Goal: Transaction & Acquisition: Book appointment/travel/reservation

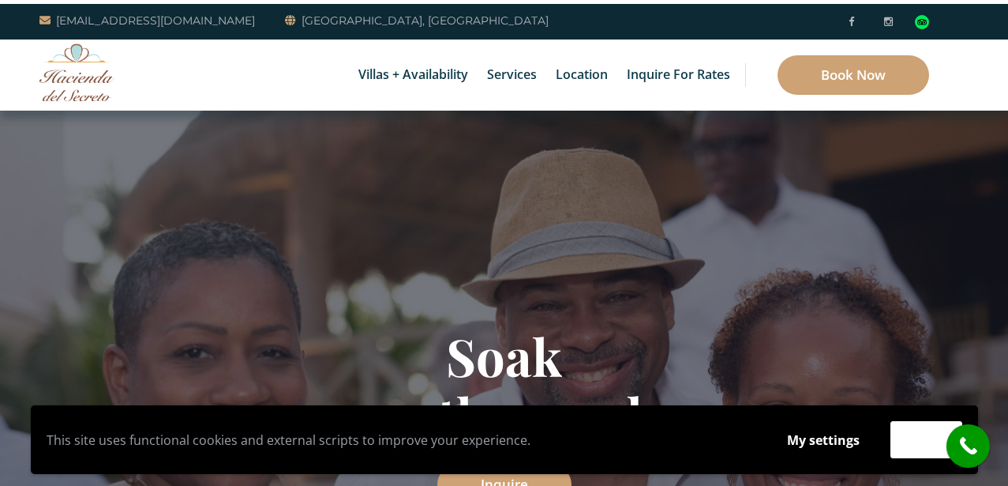
scroll to position [14, 0]
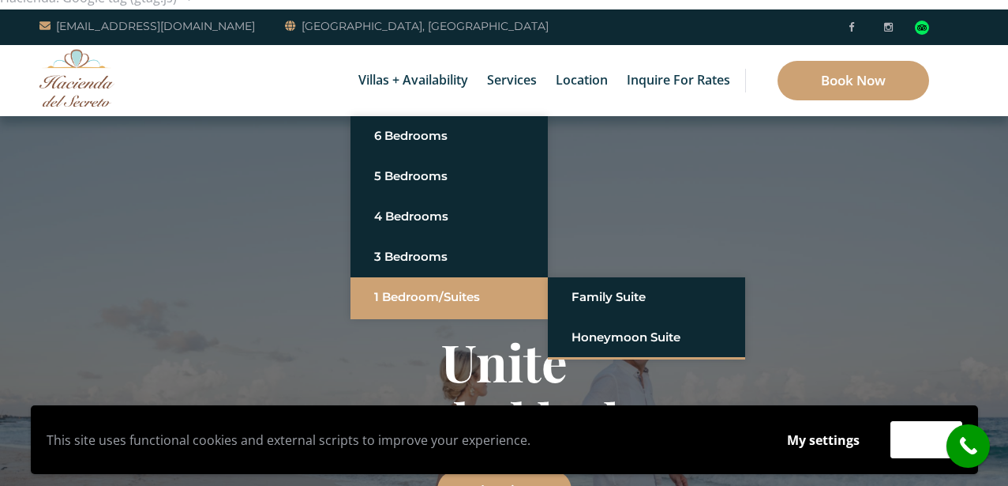
click at [420, 298] on link "1 Bedroom/Suites" at bounding box center [449, 297] width 150 height 28
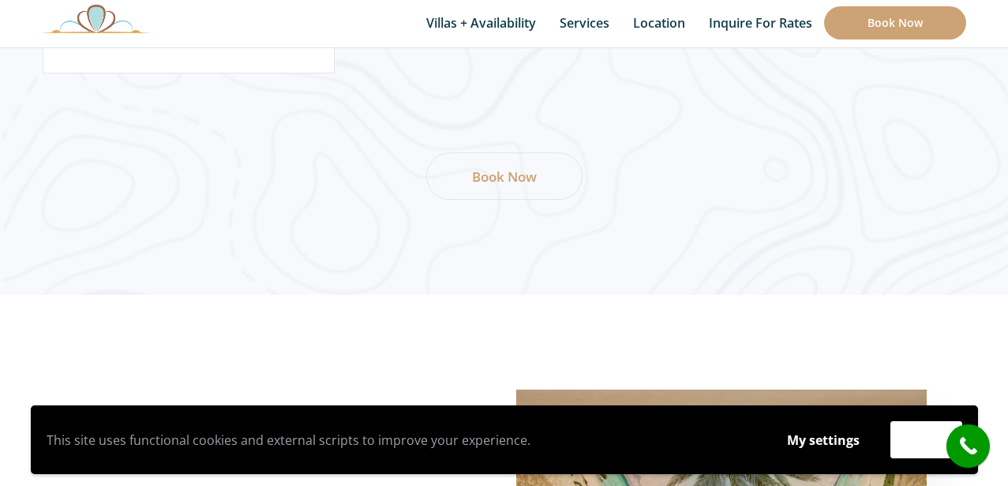
scroll to position [2475, 0]
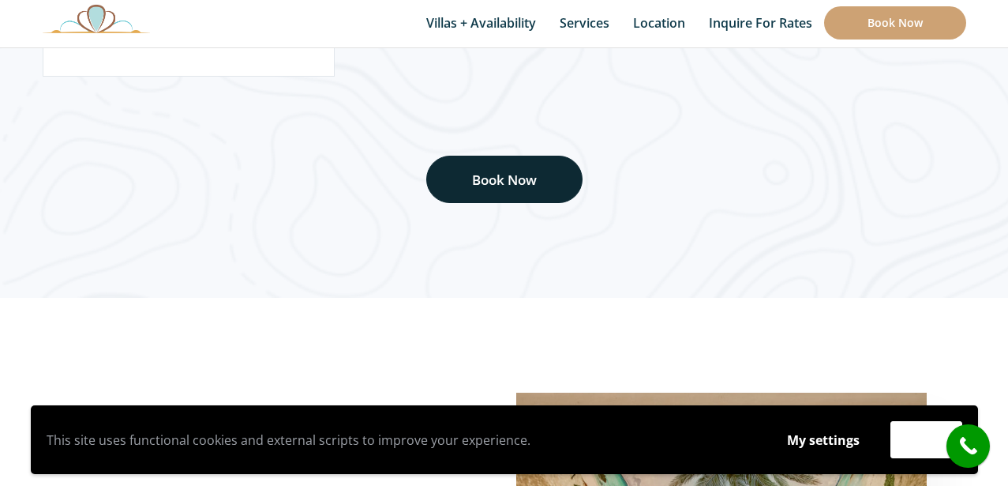
click at [523, 189] on link "Book Now" at bounding box center [504, 179] width 156 height 47
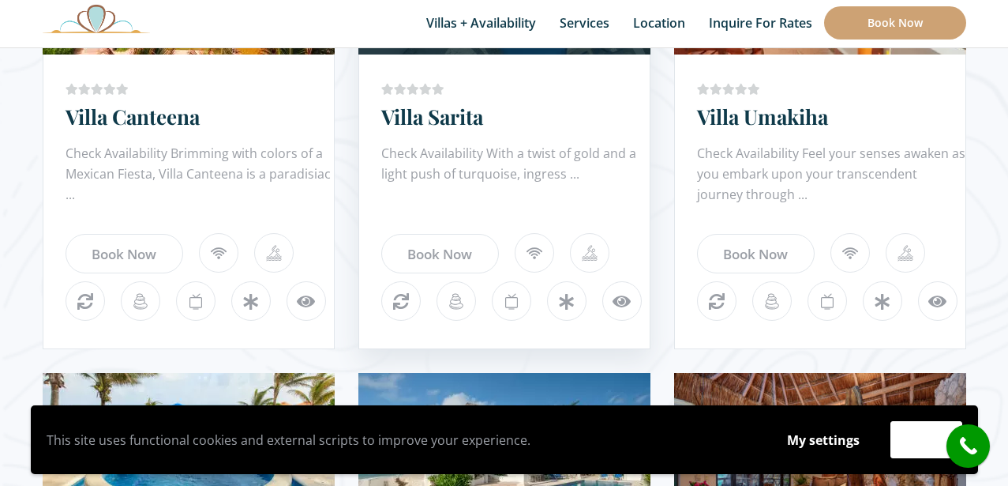
scroll to position [1153, 0]
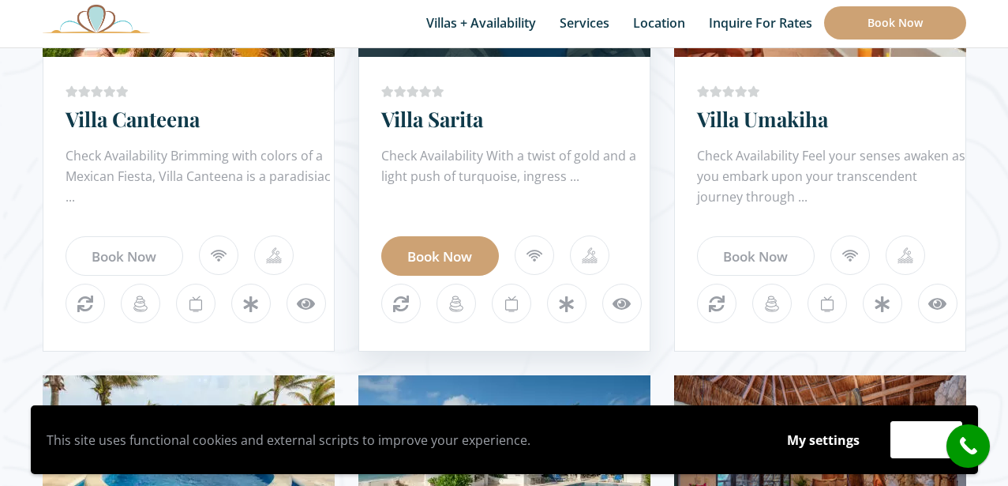
click at [467, 258] on link "Book Now" at bounding box center [440, 255] width 118 height 39
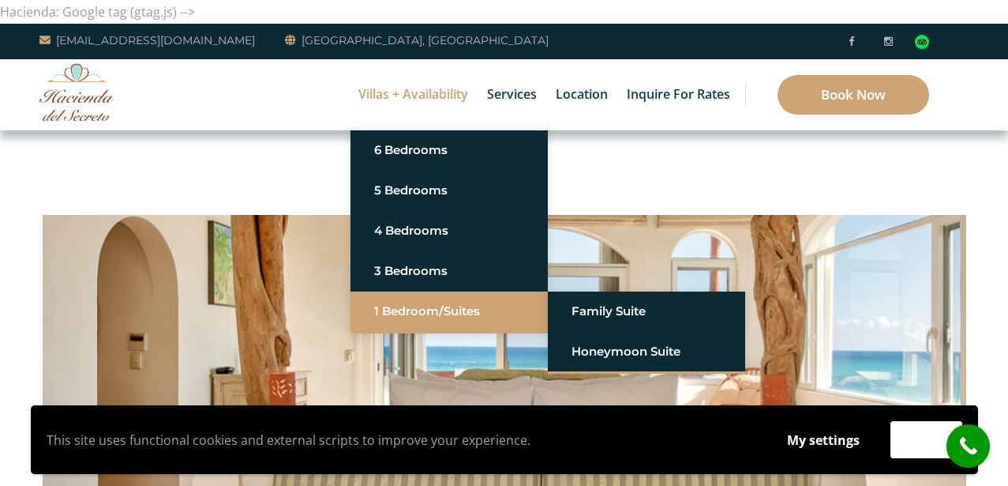
click at [437, 312] on link "1 Bedroom/Suites" at bounding box center [449, 311] width 150 height 28
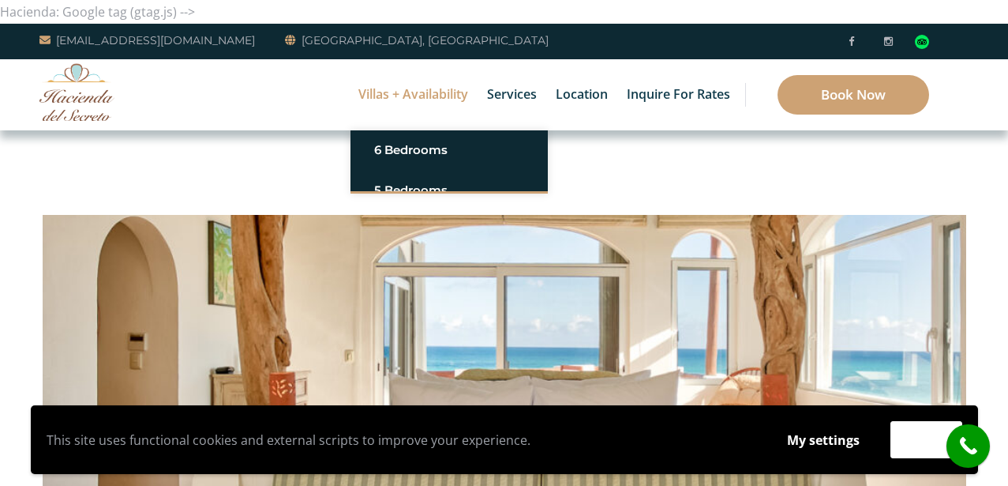
click at [599, 306] on img at bounding box center [505, 400] width 924 height 616
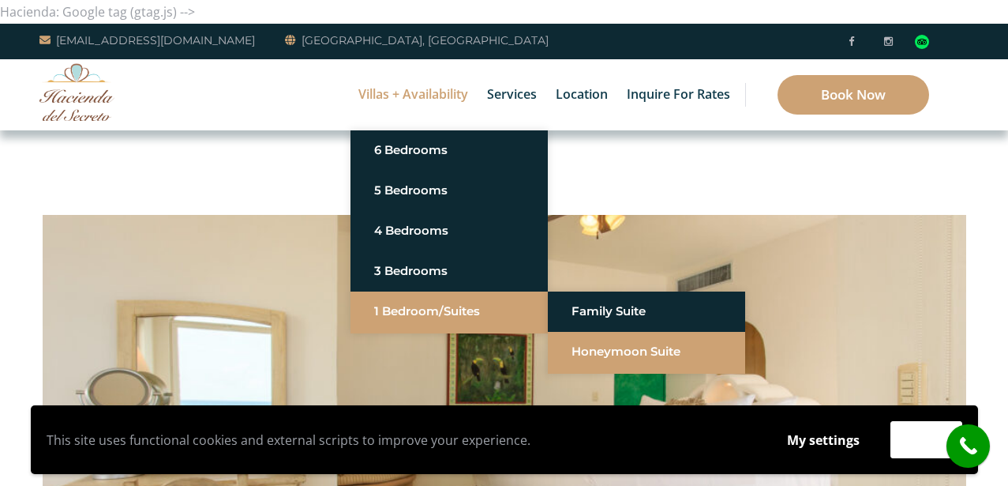
click at [590, 351] on link "Honeymoon Suite" at bounding box center [647, 351] width 150 height 28
